Goal: Task Accomplishment & Management: Use online tool/utility

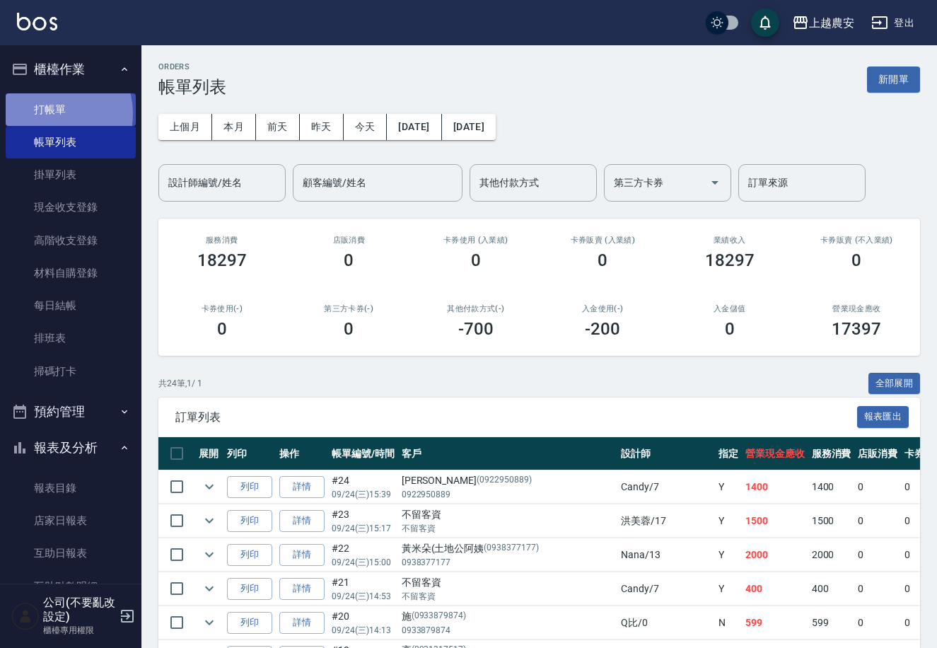
click at [49, 113] on link "打帳單" at bounding box center [71, 109] width 130 height 33
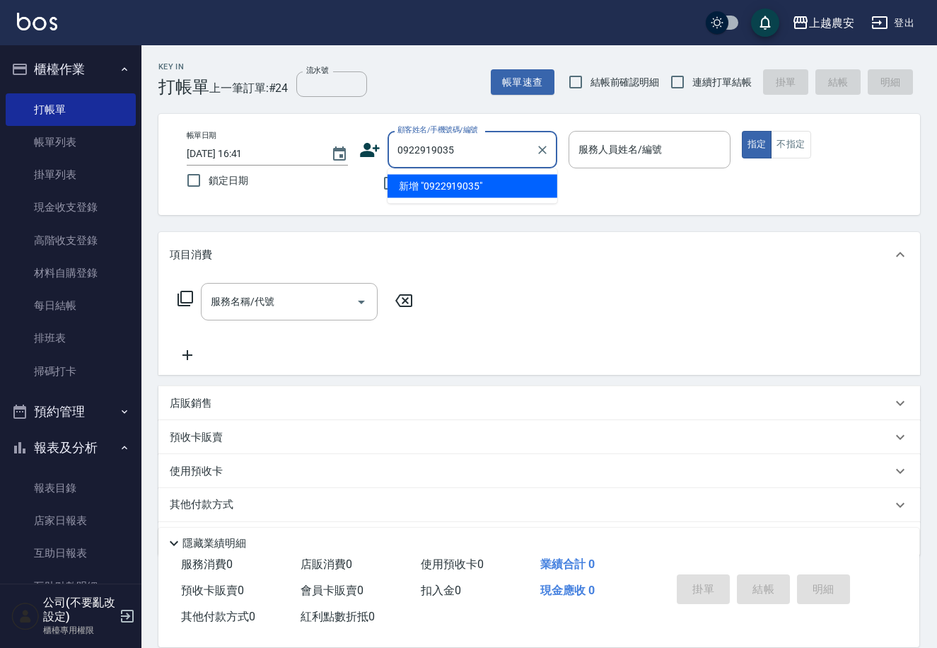
click at [444, 191] on li "新增 "0922919035"" at bounding box center [473, 186] width 170 height 23
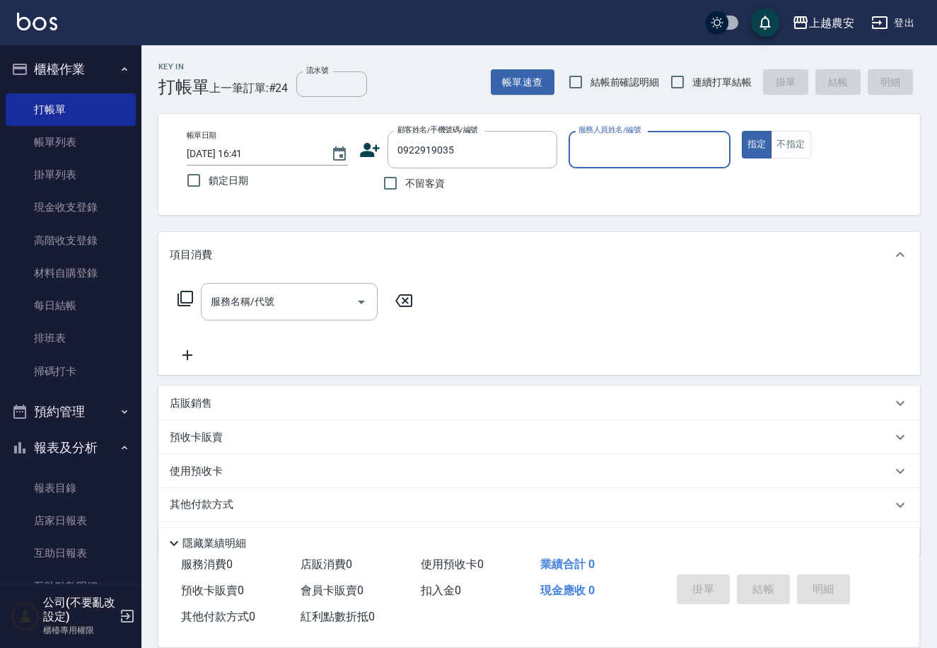
type input "0922919035"
click at [366, 152] on icon at bounding box center [371, 150] width 20 height 14
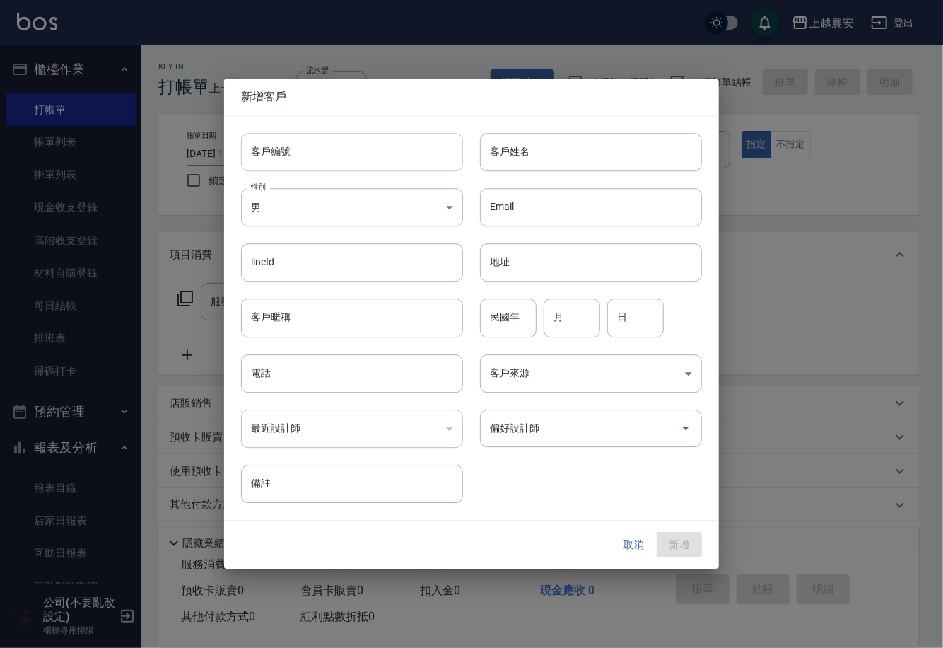
click at [366, 154] on input "客戶編號" at bounding box center [352, 152] width 222 height 38
type input "0922919035"
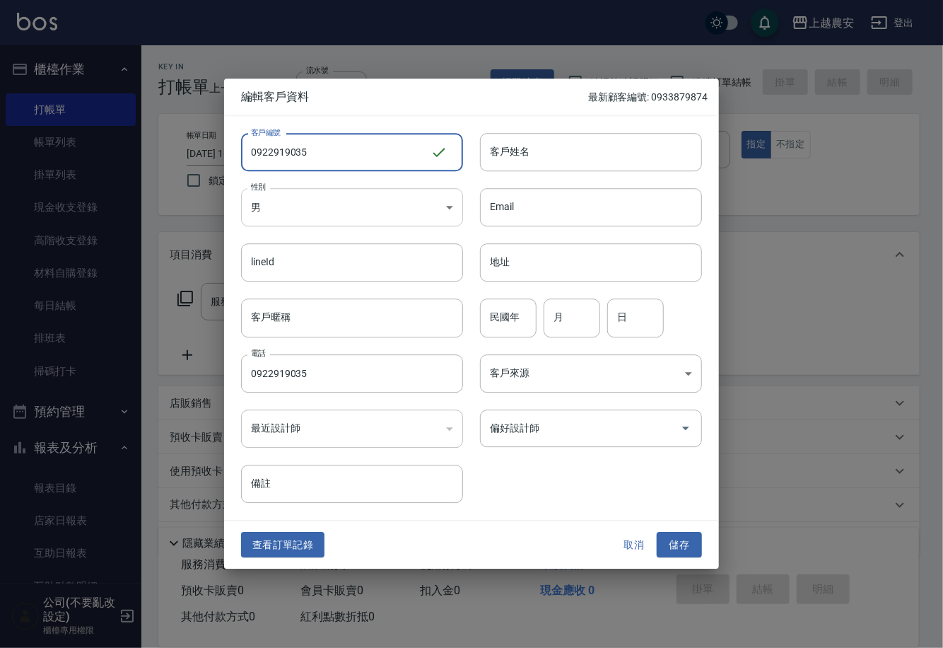
type input "0922919035"
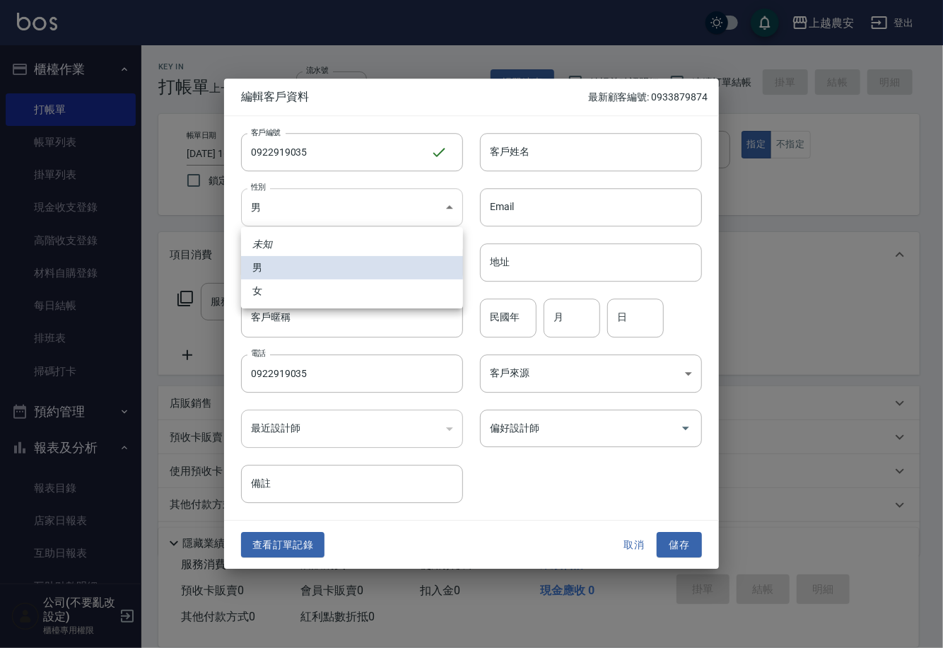
click at [332, 205] on body "上越農安 登出 櫃檯作業 打帳單 帳單列表 掛單列表 現金收支登錄 高階收支登錄 材料自購登錄 每日結帳 排班表 掃碼打卡 預約管理 預約管理 單日預約紀錄 …" at bounding box center [471, 344] width 943 height 689
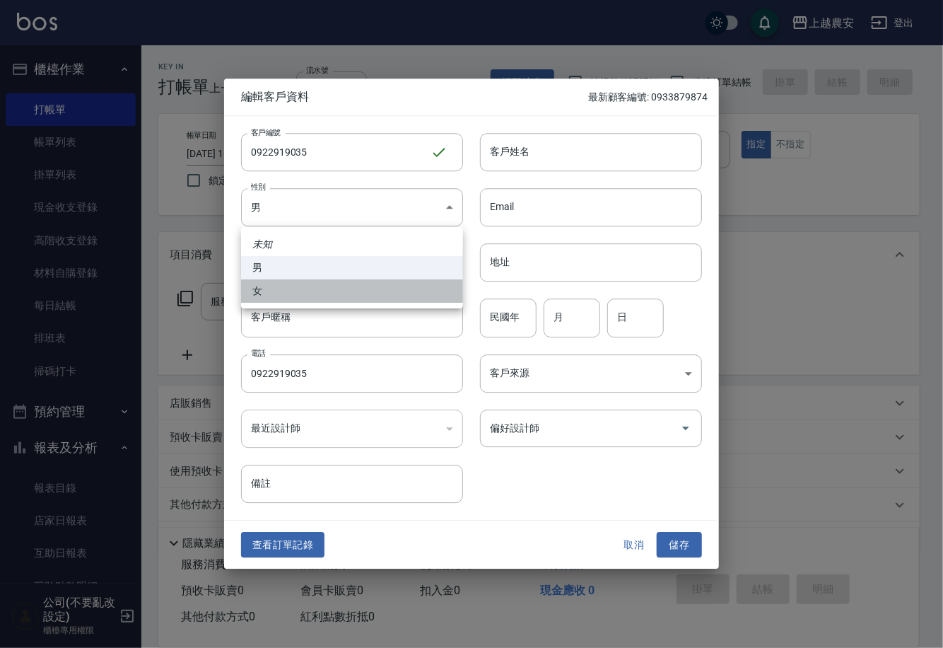
click at [315, 289] on li "女" at bounding box center [352, 290] width 222 height 23
type input "[DEMOGRAPHIC_DATA]"
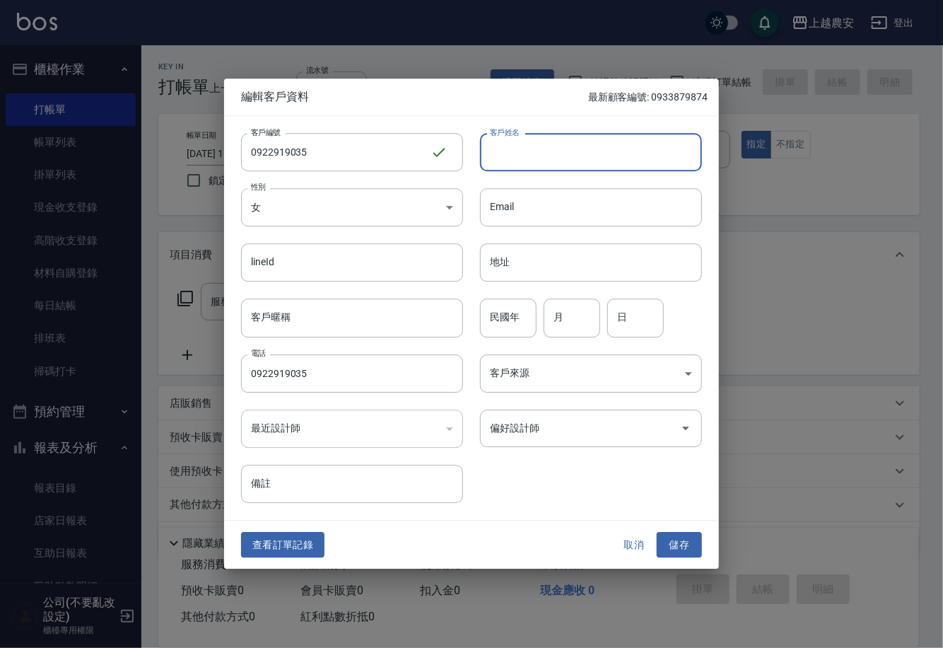
click at [571, 148] on input "客戶姓名" at bounding box center [591, 152] width 222 height 38
type input "[PERSON_NAME]"
click at [681, 543] on button "儲存" at bounding box center [679, 545] width 45 height 26
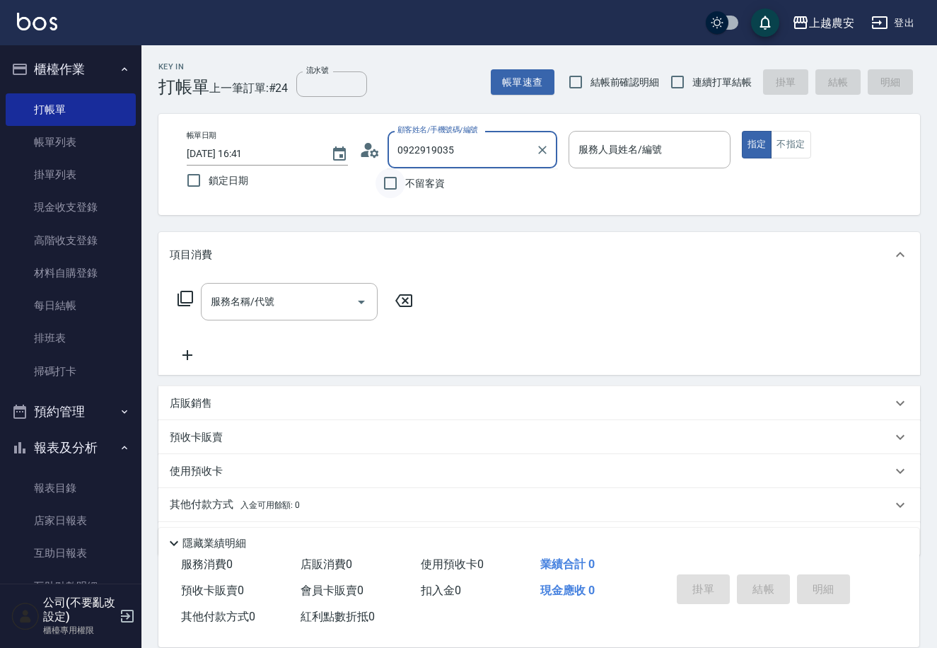
drag, startPoint x: 468, startPoint y: 155, endPoint x: 383, endPoint y: 170, distance: 86.3
click at [384, 170] on div "顧客姓名/手機號碼/編號 0922919035 顧客姓名/手機號碼/編號 不留客資" at bounding box center [458, 164] width 198 height 67
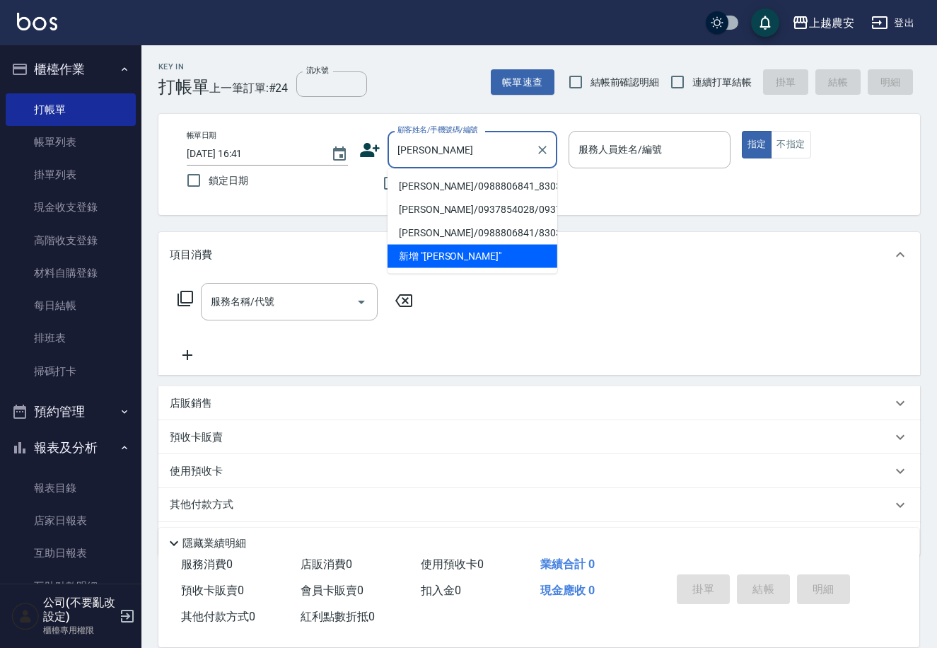
click at [460, 197] on li "[PERSON_NAME]/0988806841_830318_[PERSON_NAME]/830318" at bounding box center [473, 186] width 170 height 23
type input "[PERSON_NAME]/0988806841_830318_[PERSON_NAME]/830318"
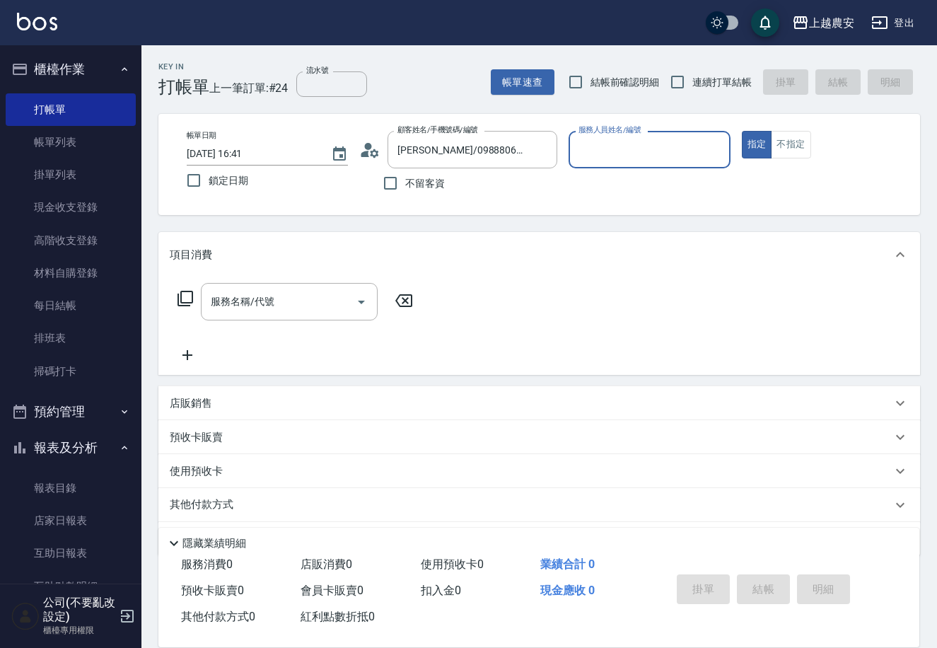
type input "[PERSON_NAME]"
click at [315, 305] on input "服務名稱/代號" at bounding box center [278, 301] width 143 height 25
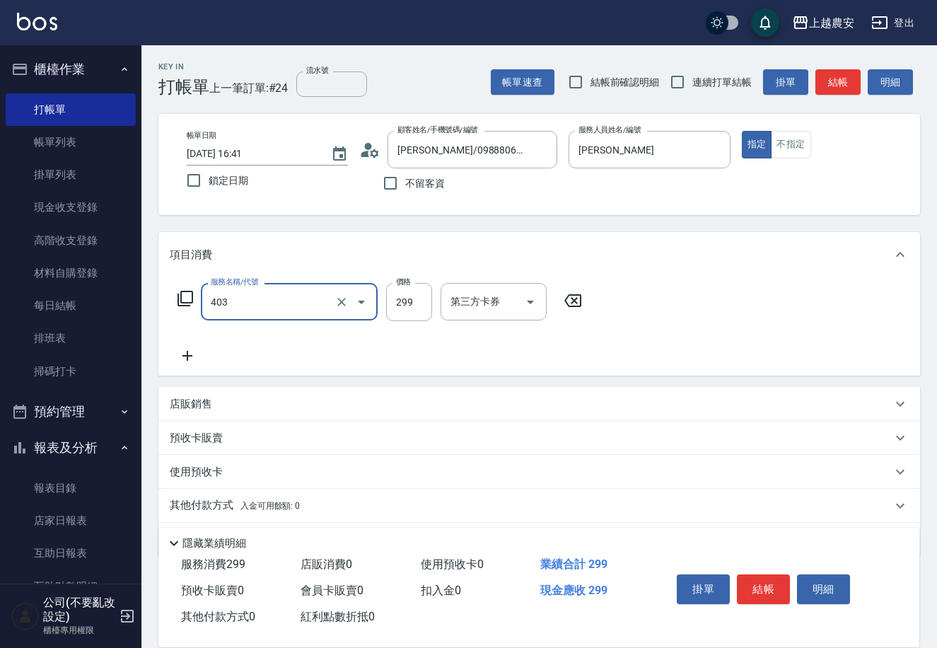
type input "剪髮(403)"
type input "300"
click at [769, 583] on button "結帳" at bounding box center [763, 589] width 53 height 30
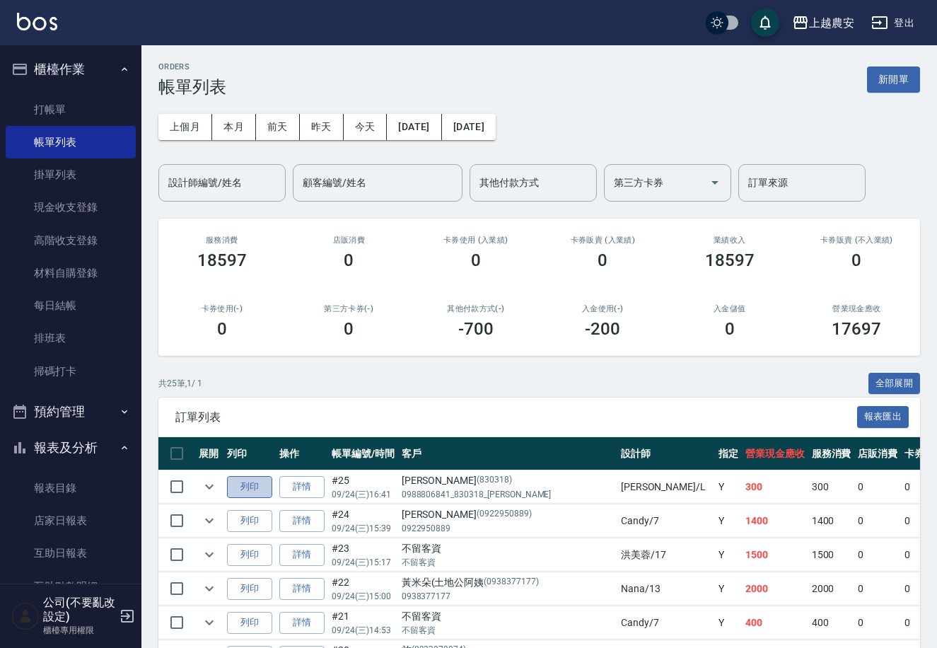
click at [252, 487] on button "列印" at bounding box center [249, 487] width 45 height 22
click at [60, 108] on link "打帳單" at bounding box center [71, 109] width 130 height 33
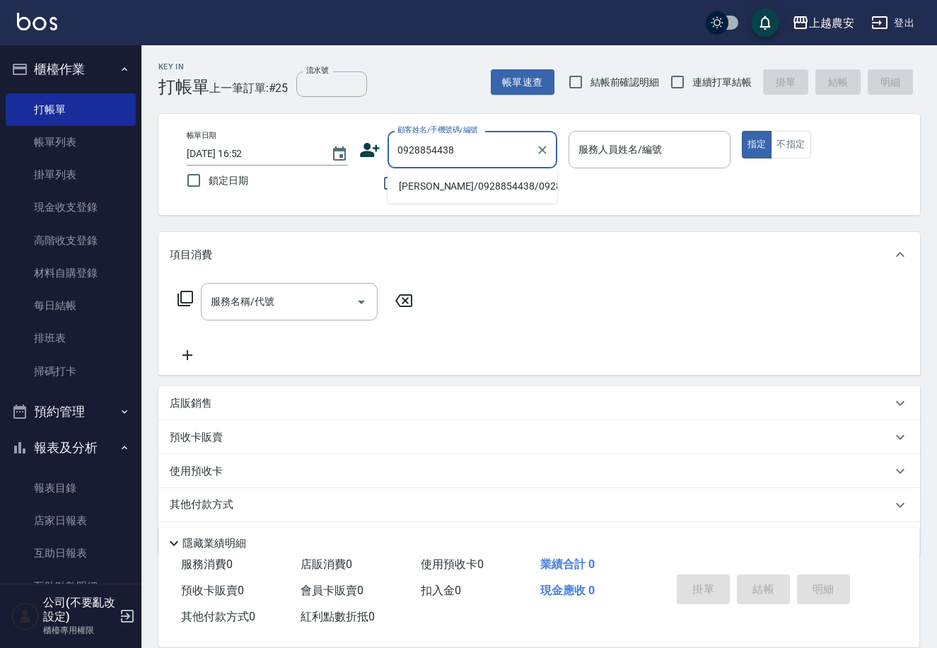
click at [473, 185] on li "[PERSON_NAME]/0928854438/0928854438" at bounding box center [473, 186] width 170 height 23
type input "[PERSON_NAME]/0928854438/0928854438"
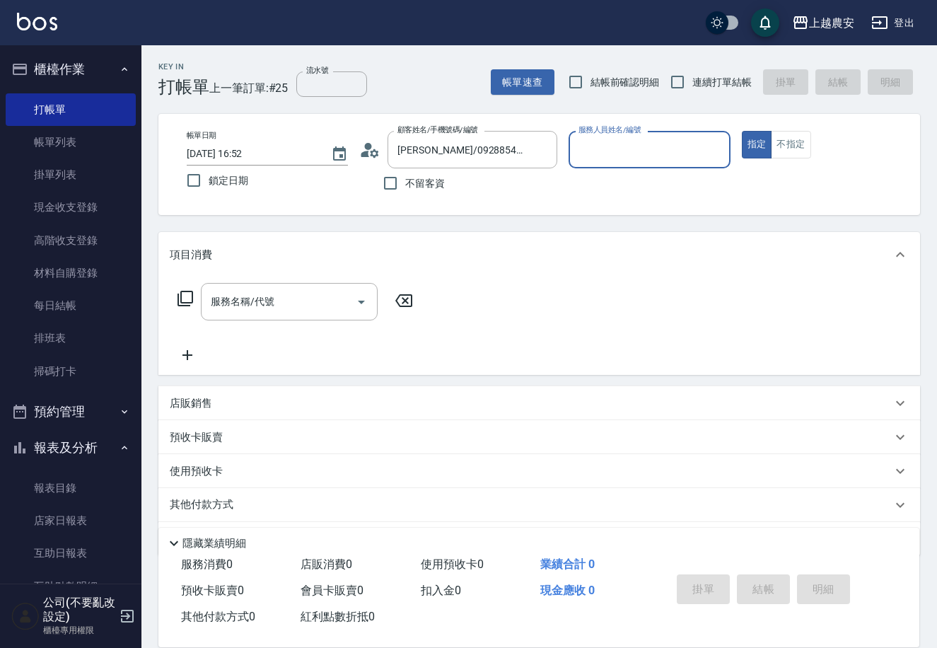
type input "[PERSON_NAME]-8"
click at [275, 319] on div "服務名稱/代號" at bounding box center [289, 301] width 177 height 37
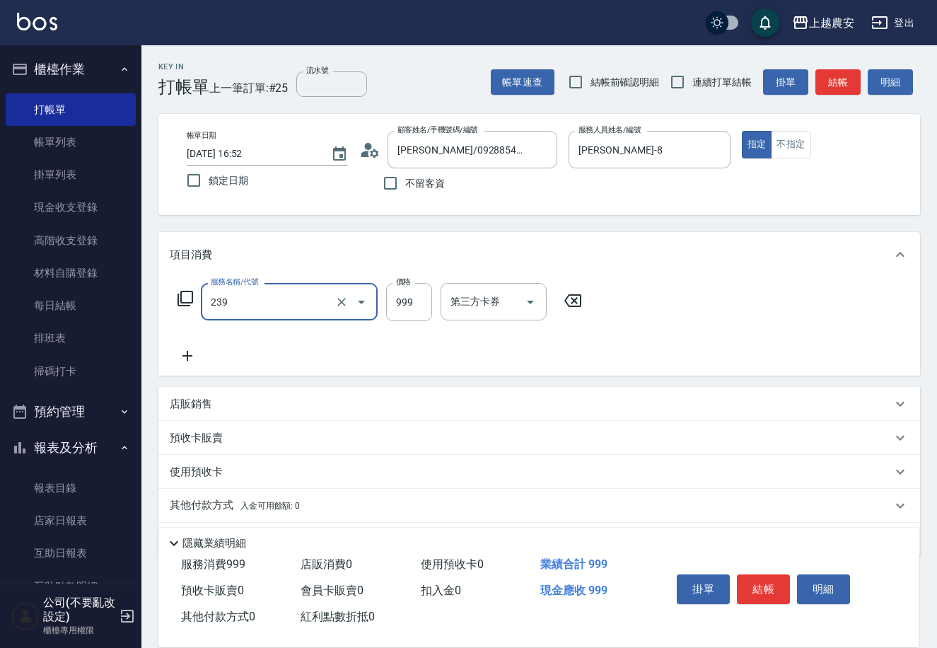
type input "頭皮SPA洗髮(239)"
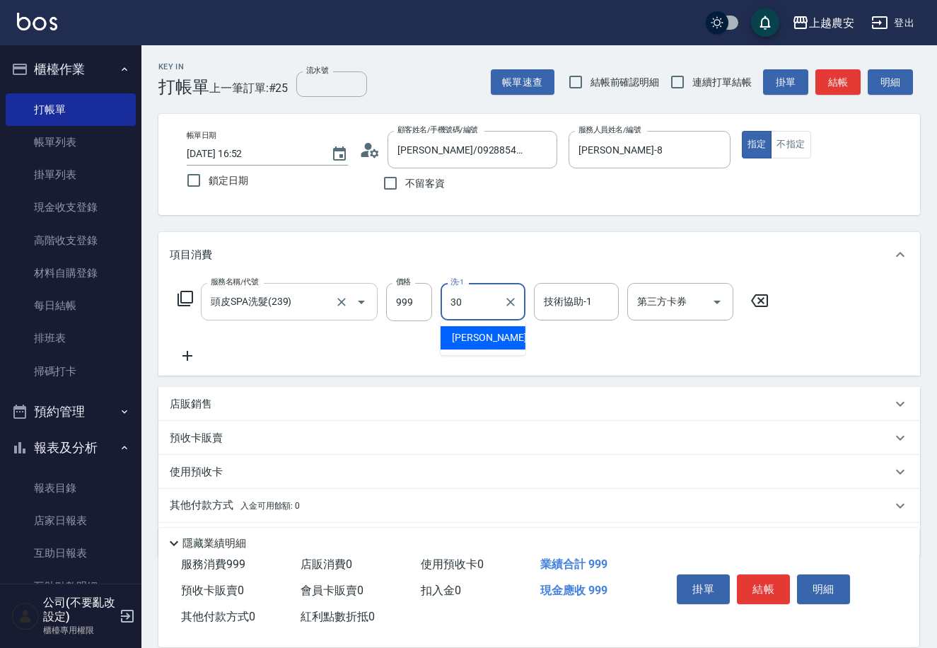
type input "[PERSON_NAME]-30"
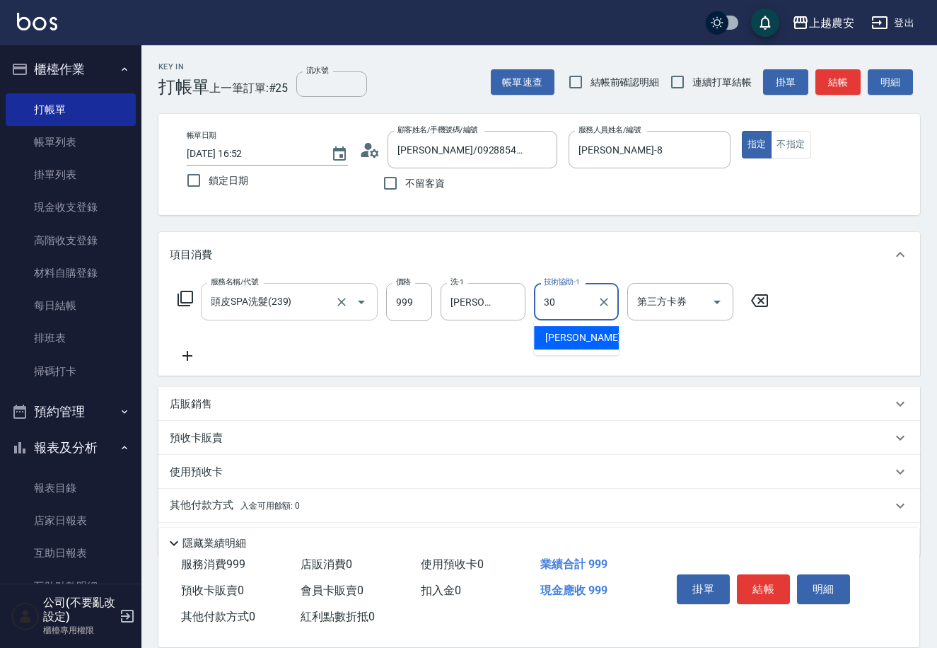
type input "[PERSON_NAME]-30"
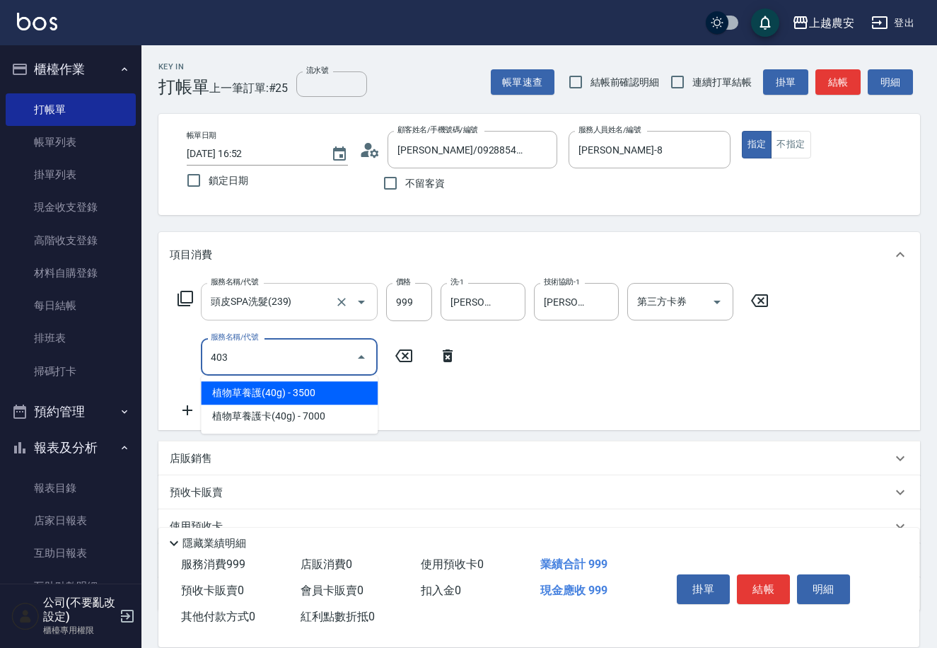
type input "剪髮(403)"
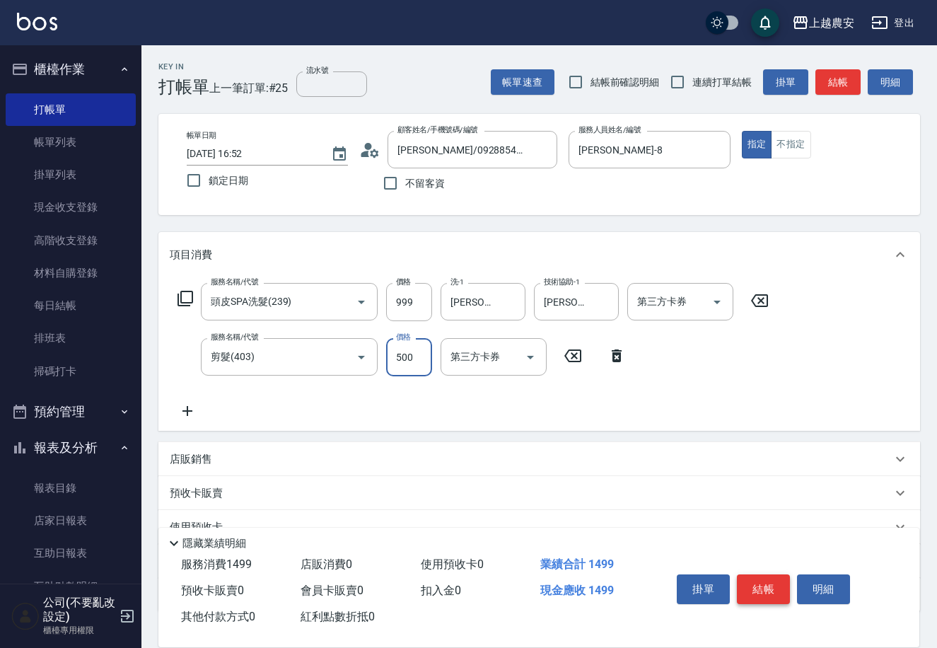
type input "500"
click at [774, 585] on button "結帳" at bounding box center [763, 589] width 53 height 30
